Goal: Navigation & Orientation: Find specific page/section

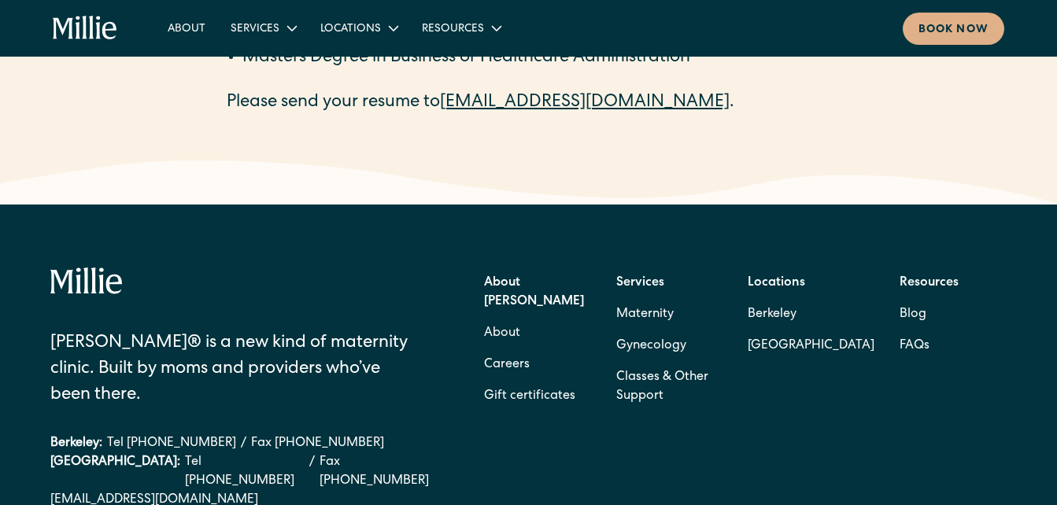
scroll to position [3149, 0]
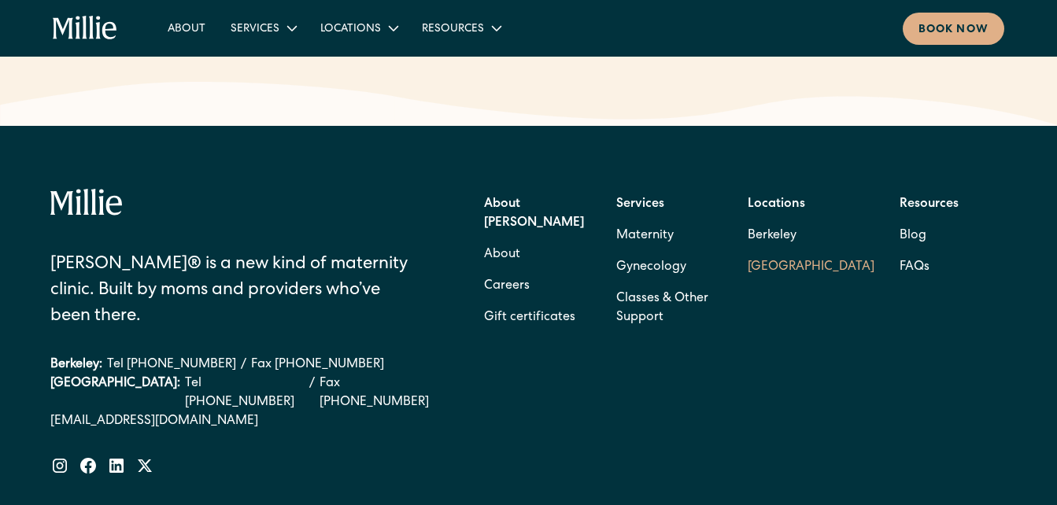
click at [811, 267] on link "[GEOGRAPHIC_DATA]" at bounding box center [811, 267] width 127 height 31
click at [493, 239] on link "About" at bounding box center [502, 254] width 36 height 31
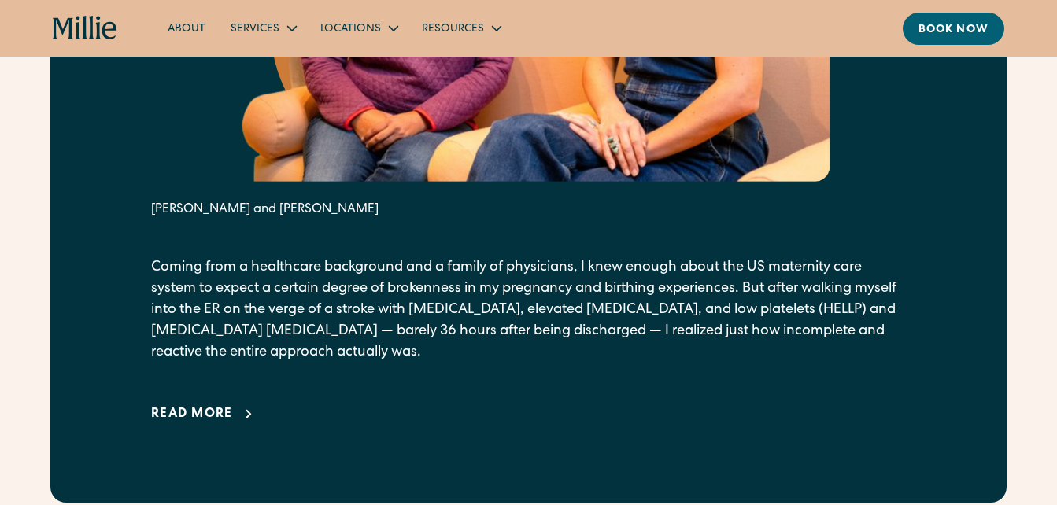
scroll to position [1102, 0]
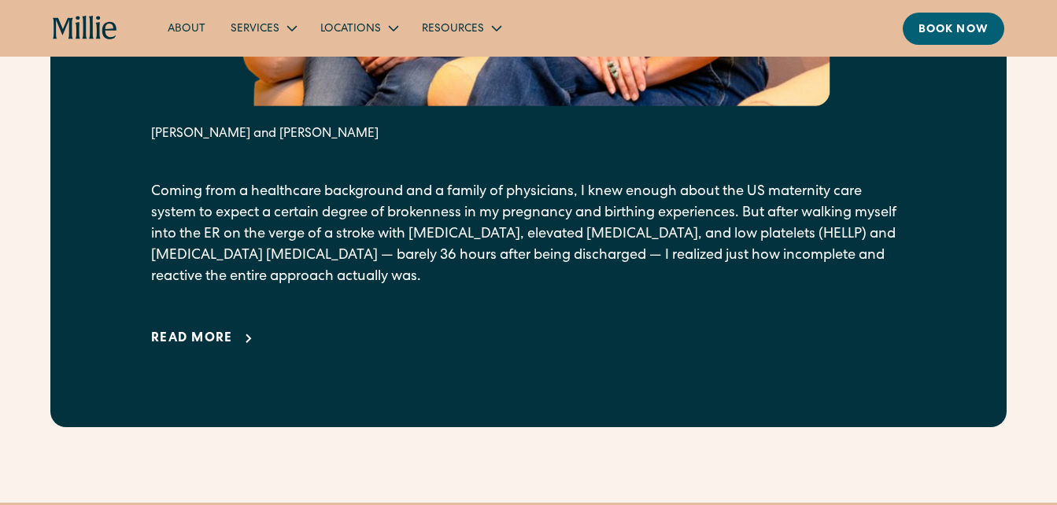
click at [220, 335] on div "Read more" at bounding box center [192, 339] width 82 height 19
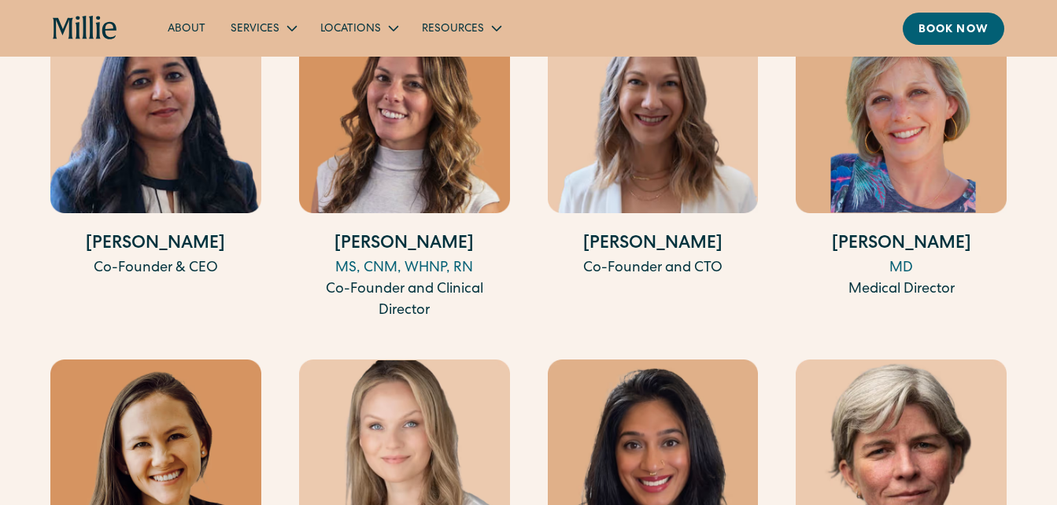
scroll to position [4487, 0]
